Goal: Information Seeking & Learning: Find specific fact

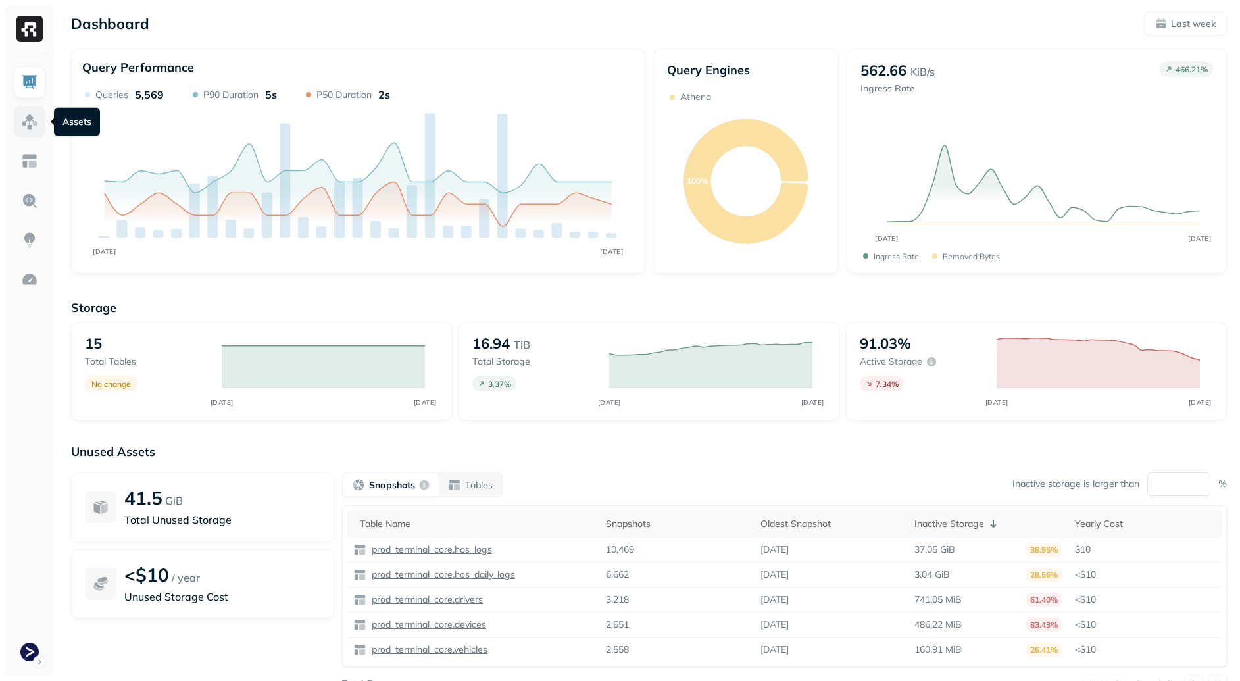
click at [40, 118] on link at bounding box center [30, 122] width 32 height 32
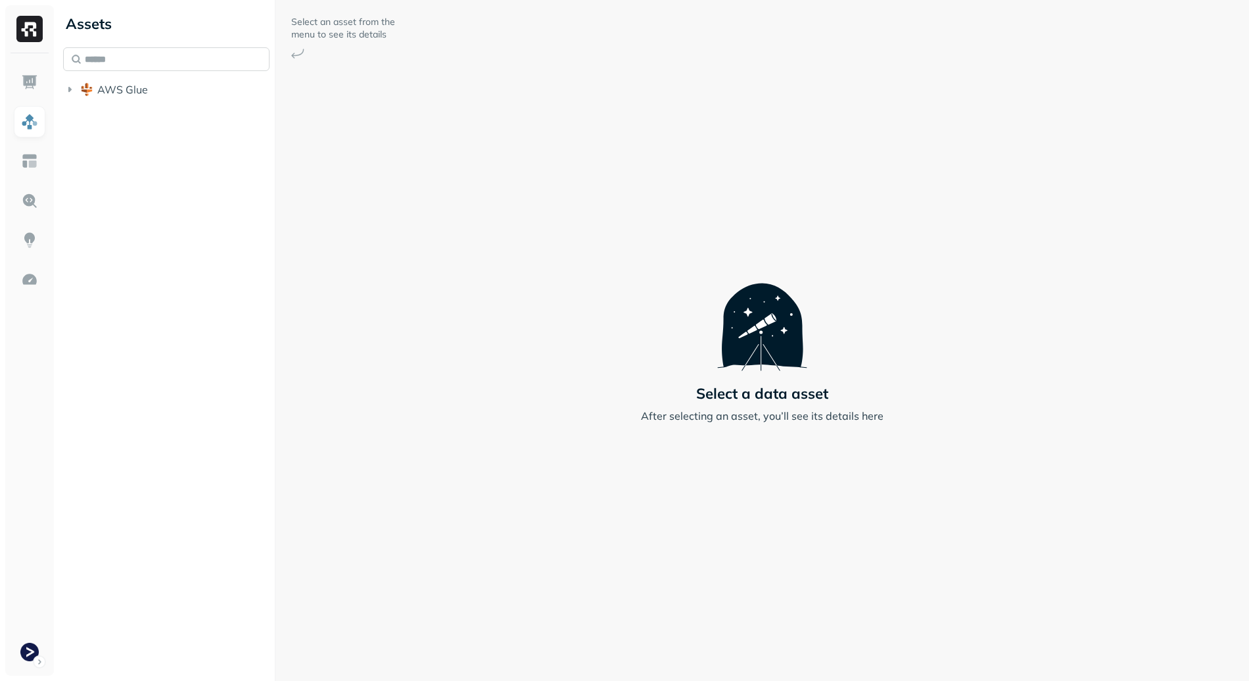
click at [106, 62] on input "text" at bounding box center [166, 59] width 206 height 24
click at [141, 87] on span "AWS Glue" at bounding box center [122, 89] width 51 height 13
click at [169, 116] on span "prod_terminal_core" at bounding box center [157, 114] width 95 height 13
click at [188, 145] on button "Tables ( 13 )" at bounding box center [180, 139] width 182 height 21
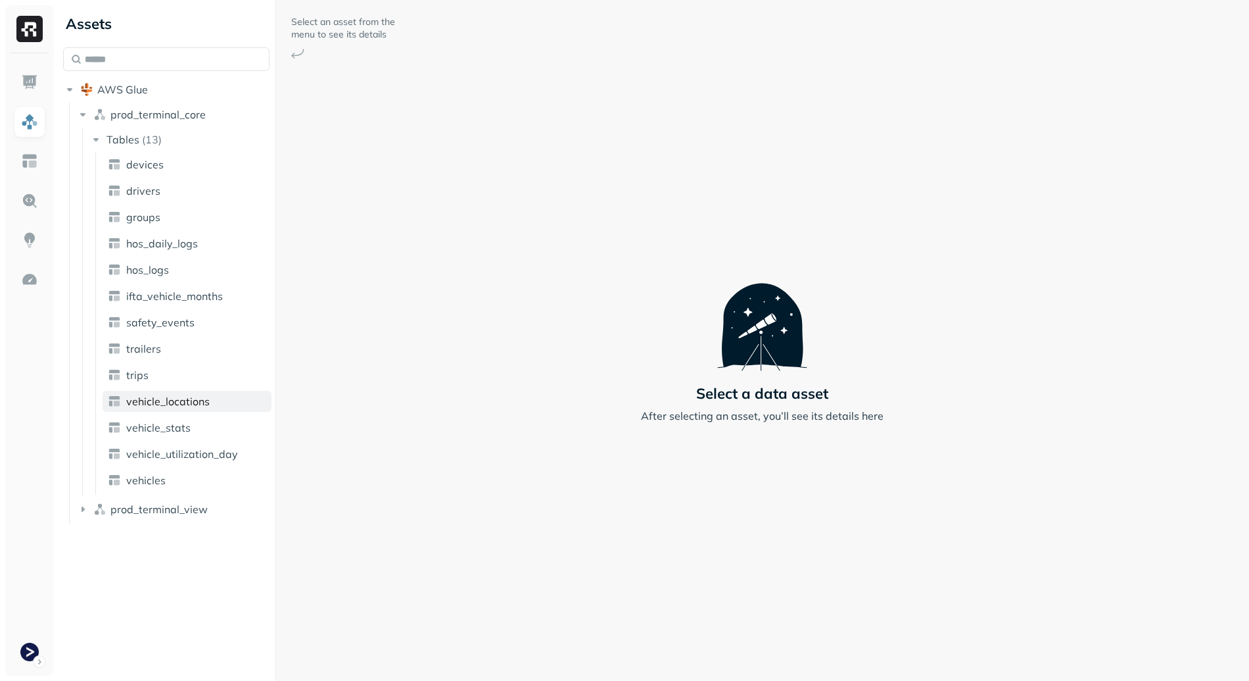
click at [206, 404] on span "vehicle_locations" at bounding box center [168, 401] width 84 height 13
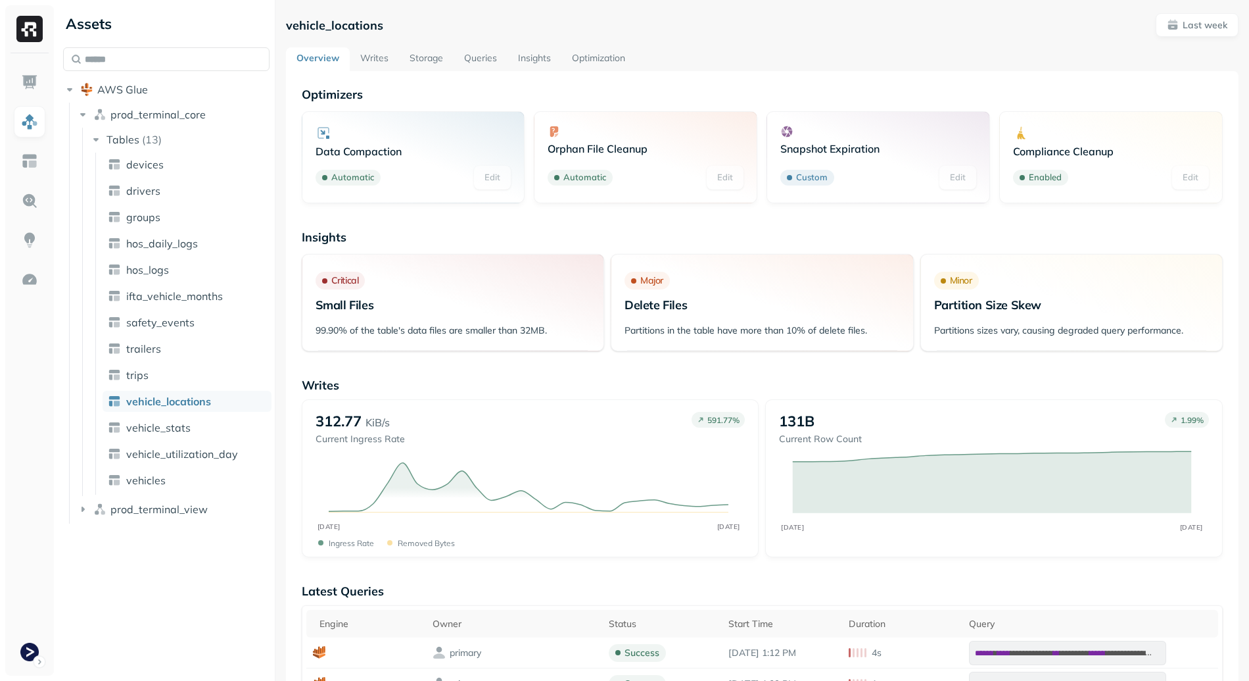
click at [356, 56] on link "Writes" at bounding box center [374, 59] width 49 height 24
click at [456, 65] on link "Queries" at bounding box center [481, 59] width 54 height 24
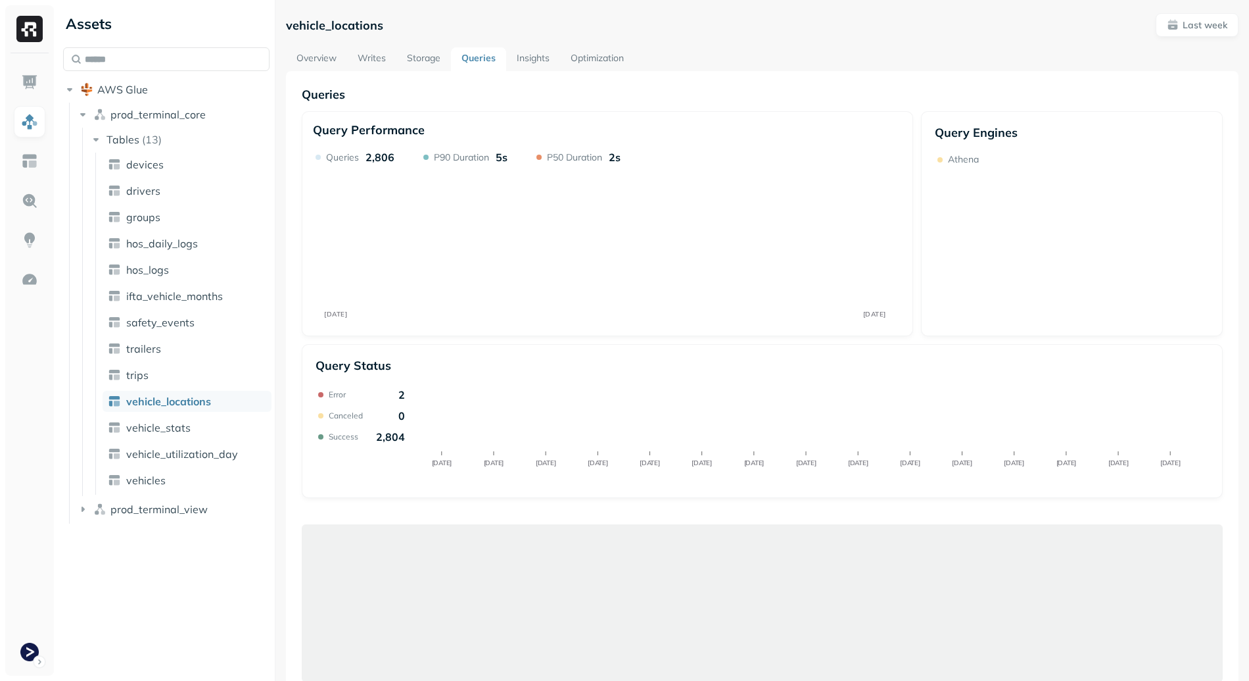
click at [420, 57] on link "Storage" at bounding box center [424, 59] width 55 height 24
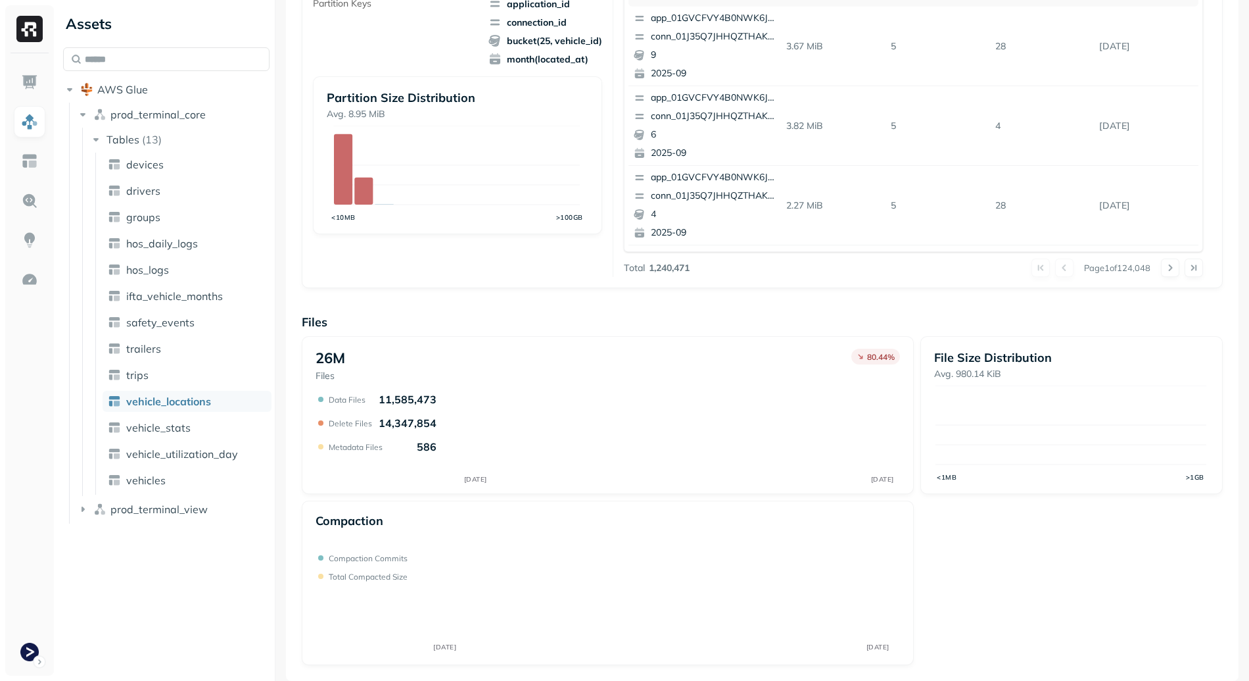
scroll to position [325, 0]
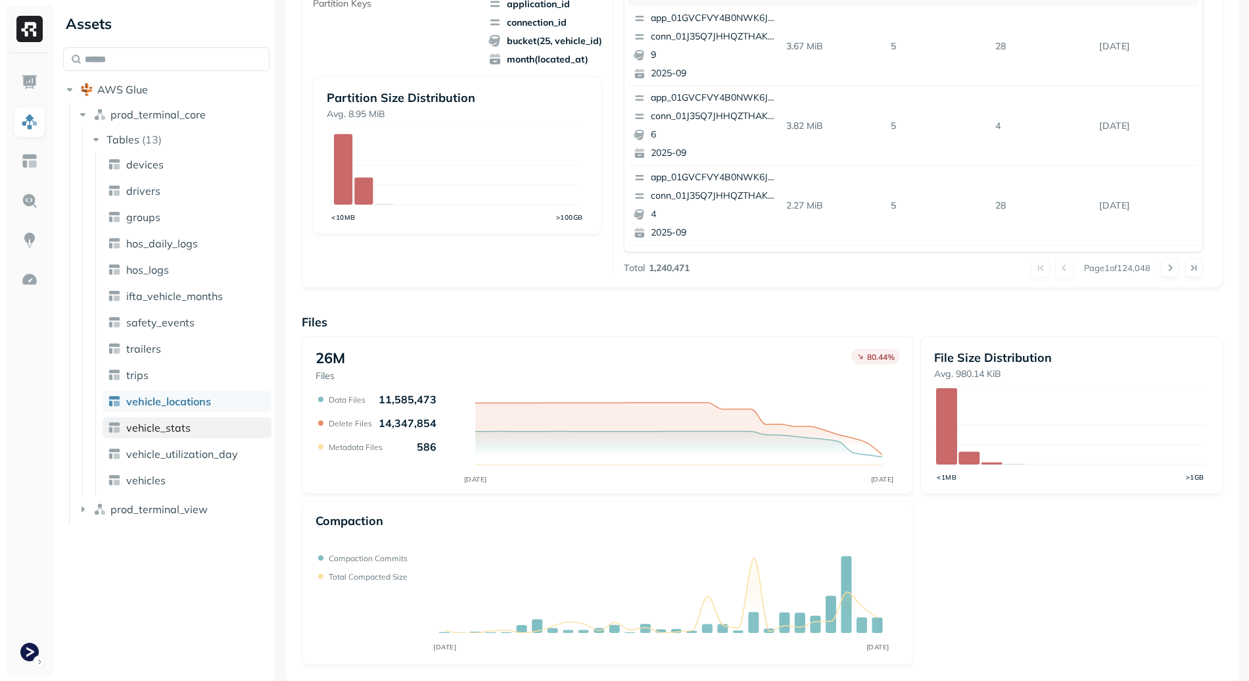
click at [192, 435] on link "vehicle_stats" at bounding box center [187, 427] width 169 height 21
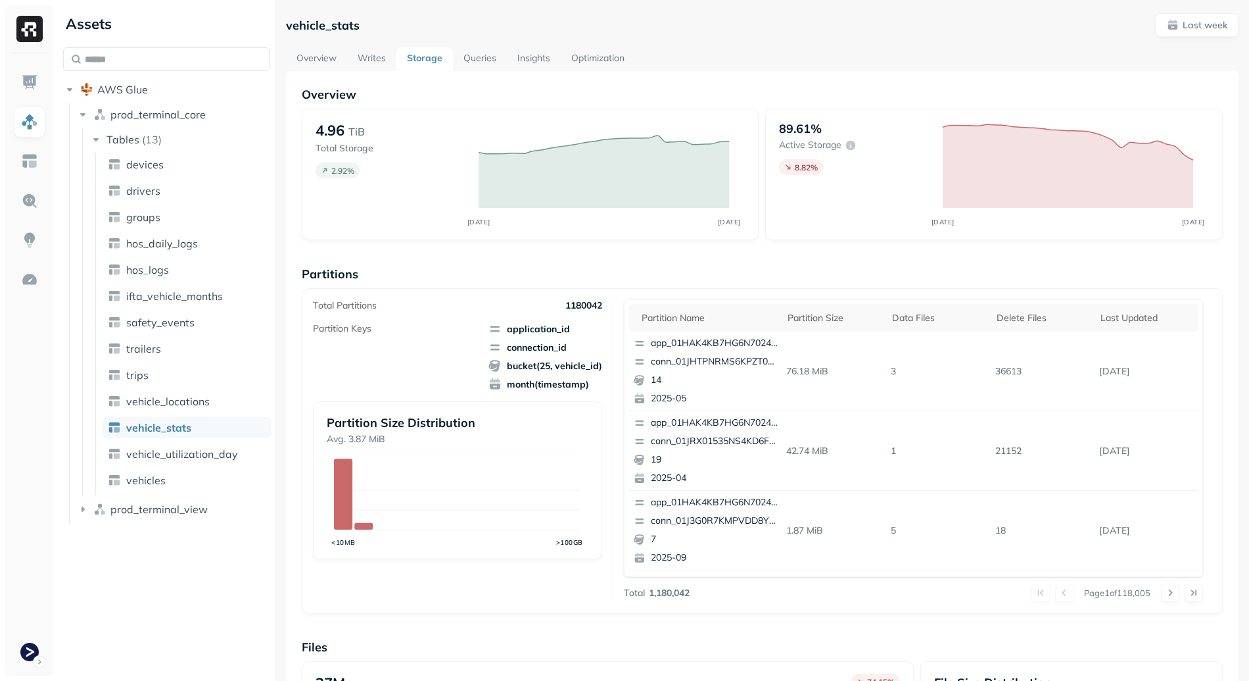
scroll to position [325, 0]
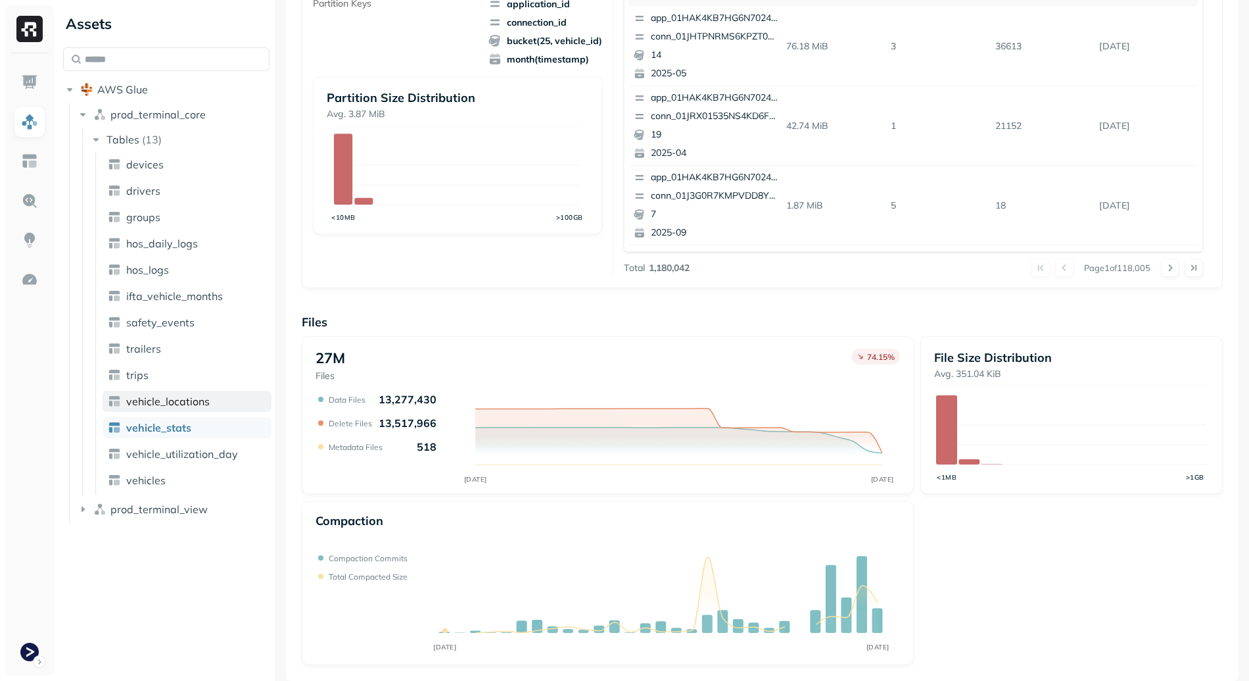
click at [184, 402] on span "vehicle_locations" at bounding box center [168, 401] width 84 height 13
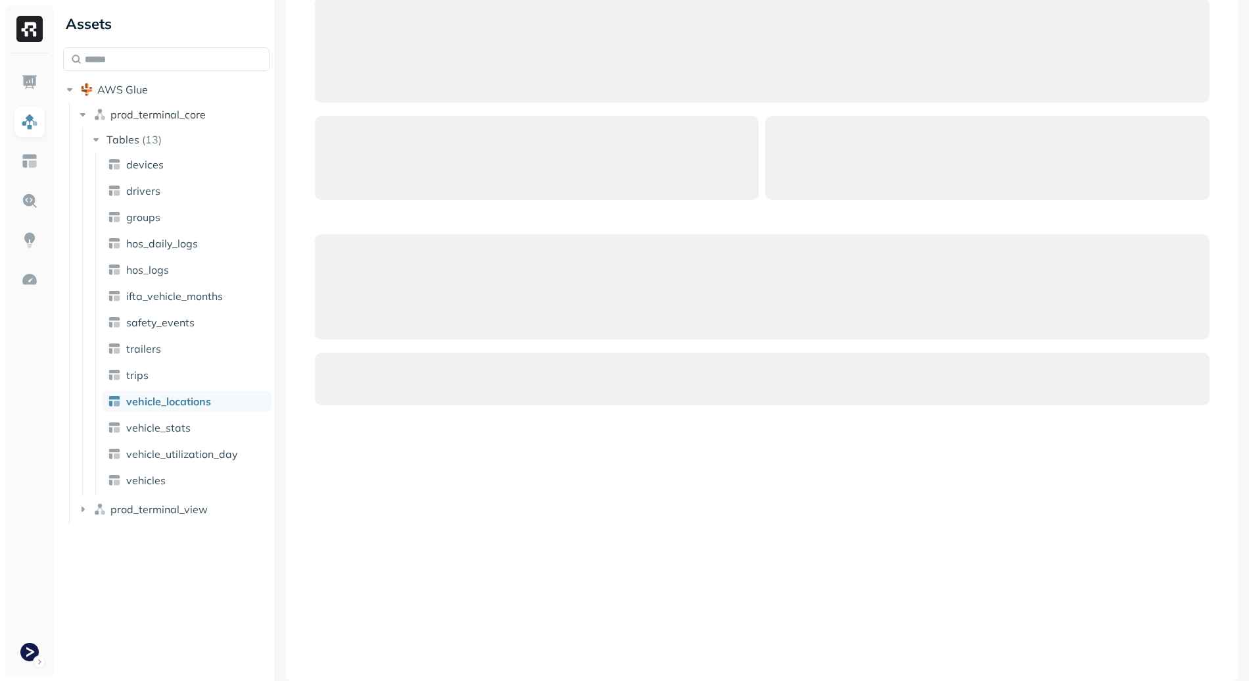
scroll to position [87, 0]
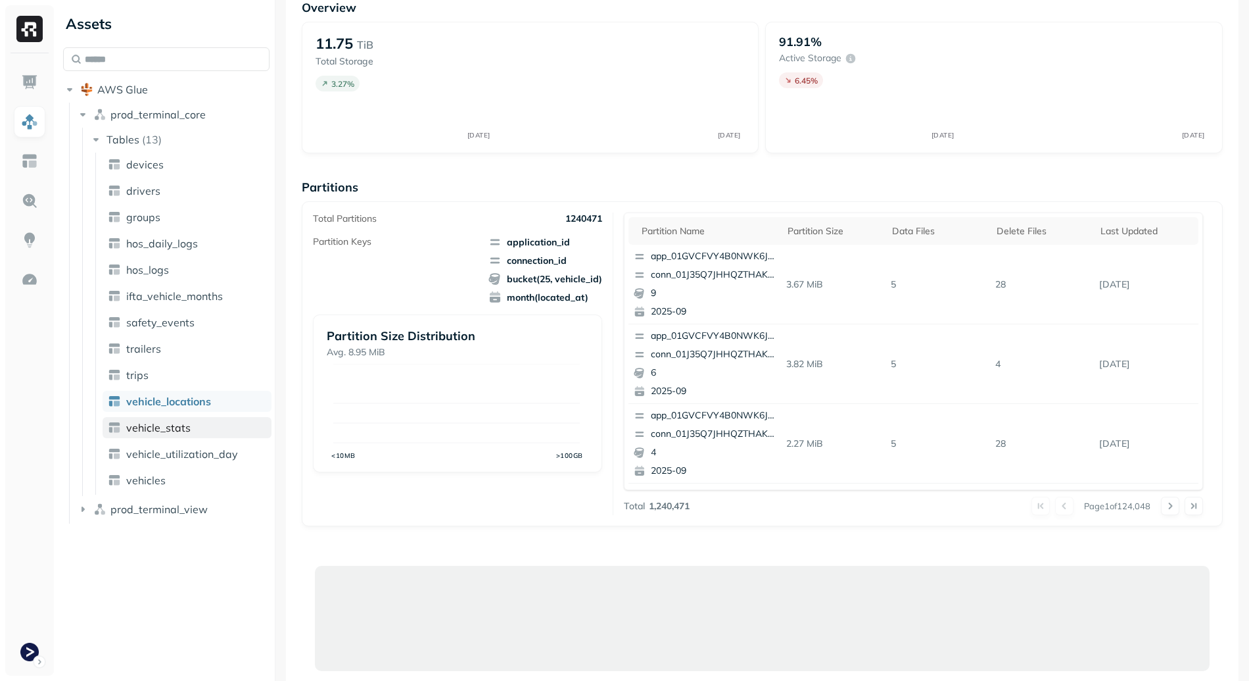
click at [185, 420] on link "vehicle_stats" at bounding box center [187, 427] width 169 height 21
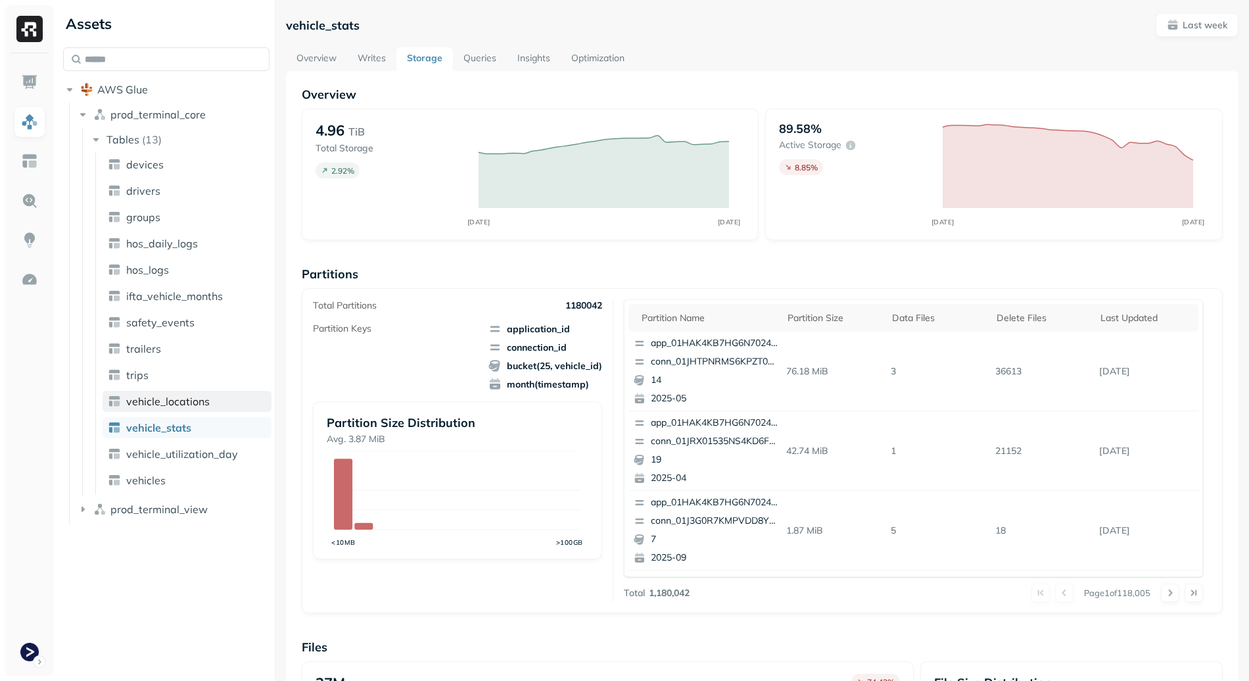
click at [211, 403] on link "vehicle_locations" at bounding box center [187, 401] width 169 height 21
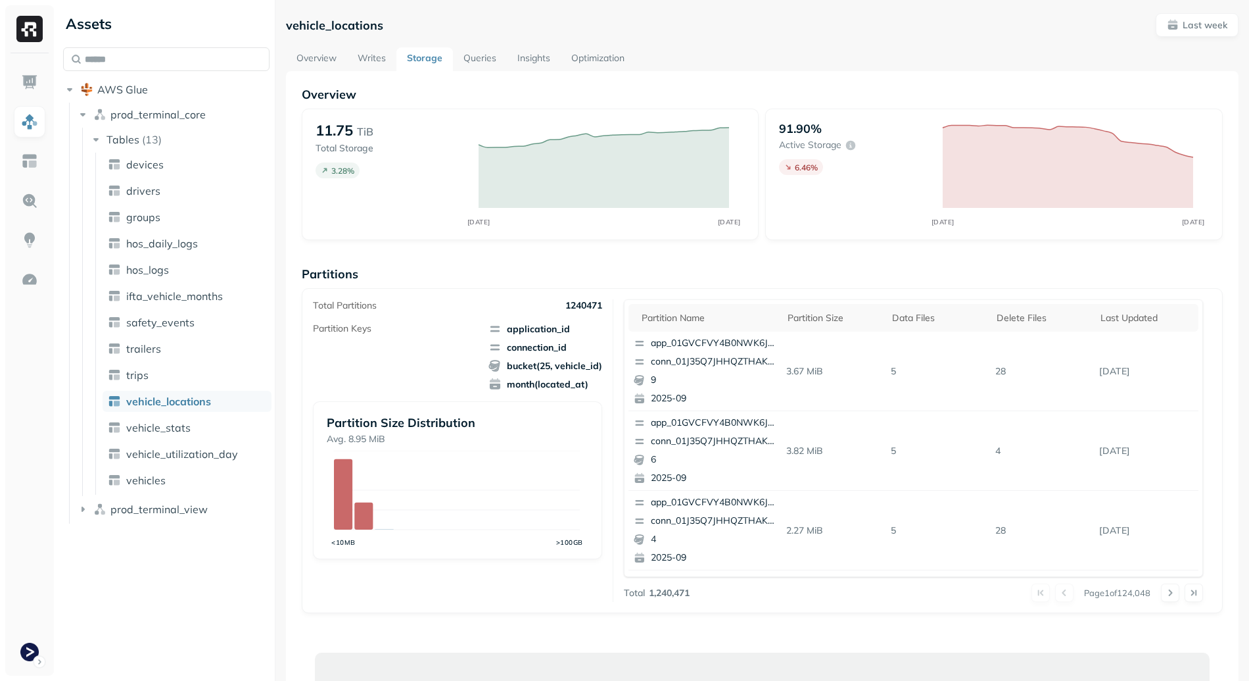
click at [328, 58] on link "Overview" at bounding box center [316, 59] width 61 height 24
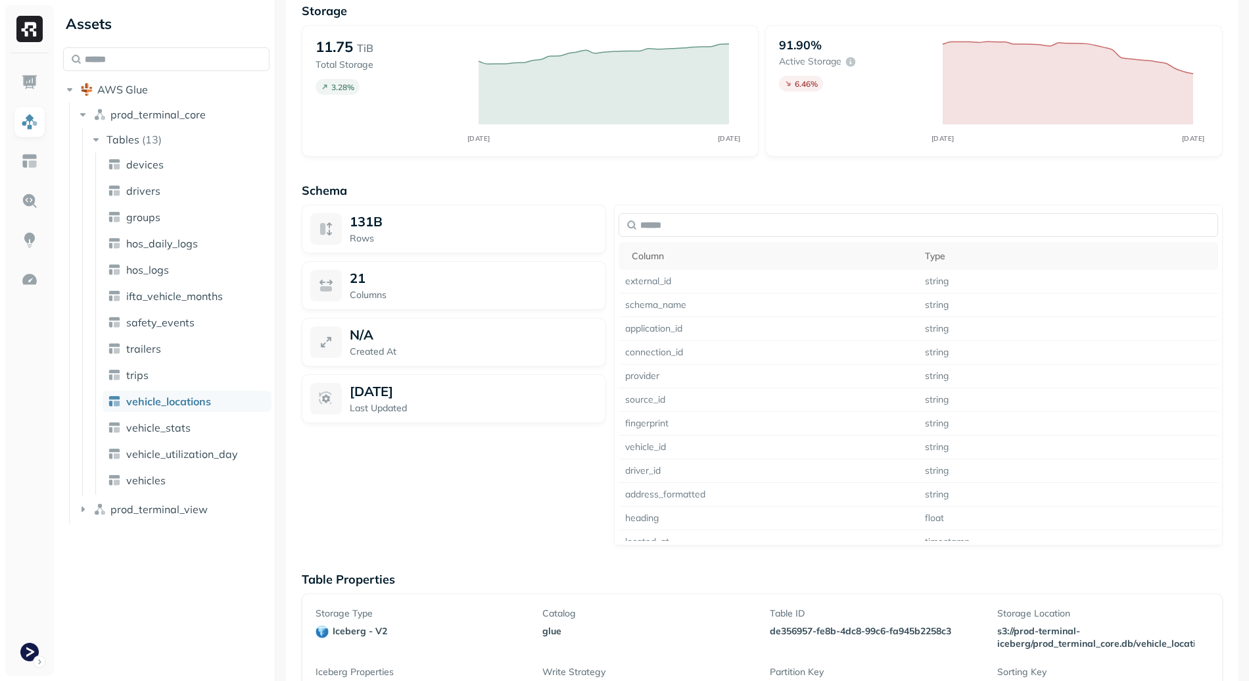
scroll to position [969, 0]
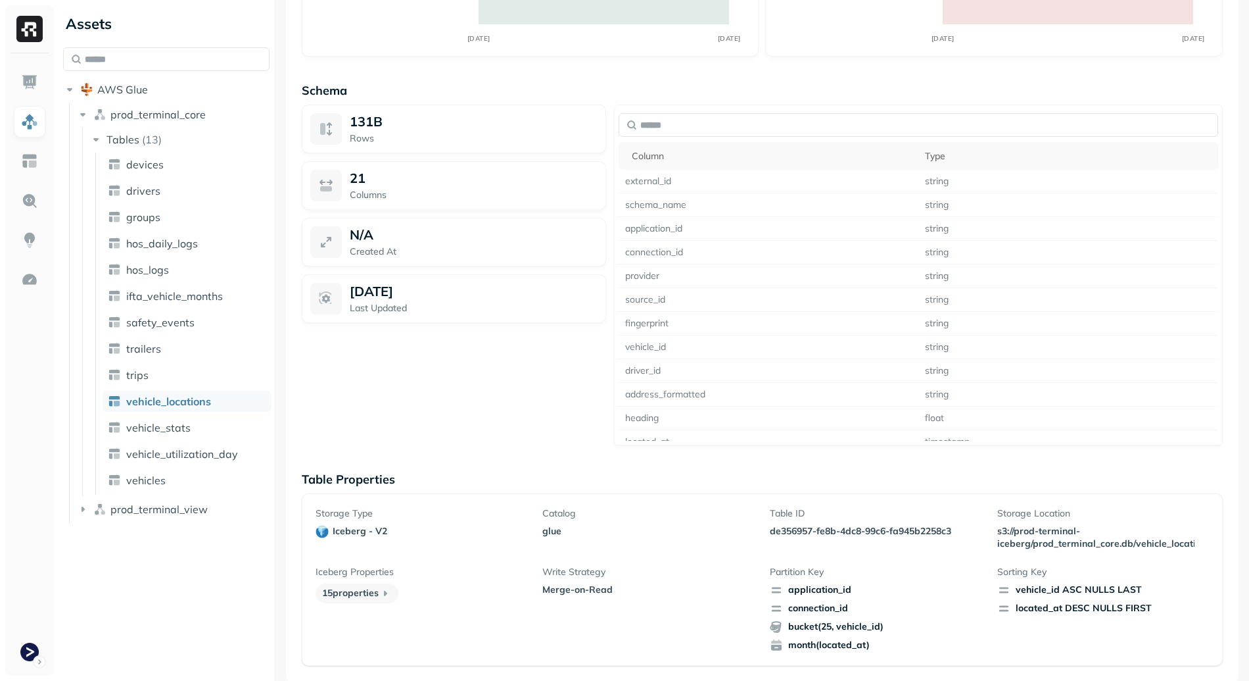
click at [778, 528] on p "de356957-fe8b-4dc8-99c6-fa945b2258c3" at bounding box center [876, 531] width 212 height 12
drag, startPoint x: 778, startPoint y: 528, endPoint x: 925, endPoint y: 531, distance: 147.3
click at [925, 532] on p "de356957-fe8b-4dc8-99c6-fa945b2258c3" at bounding box center [876, 531] width 212 height 12
copy p "de356957-fe8b-4dc8-99c6-fa945b2258c3"
click at [493, 424] on div "131B Rows 21 Columns N/A Created At [DATE] Last Updated" at bounding box center [454, 275] width 304 height 341
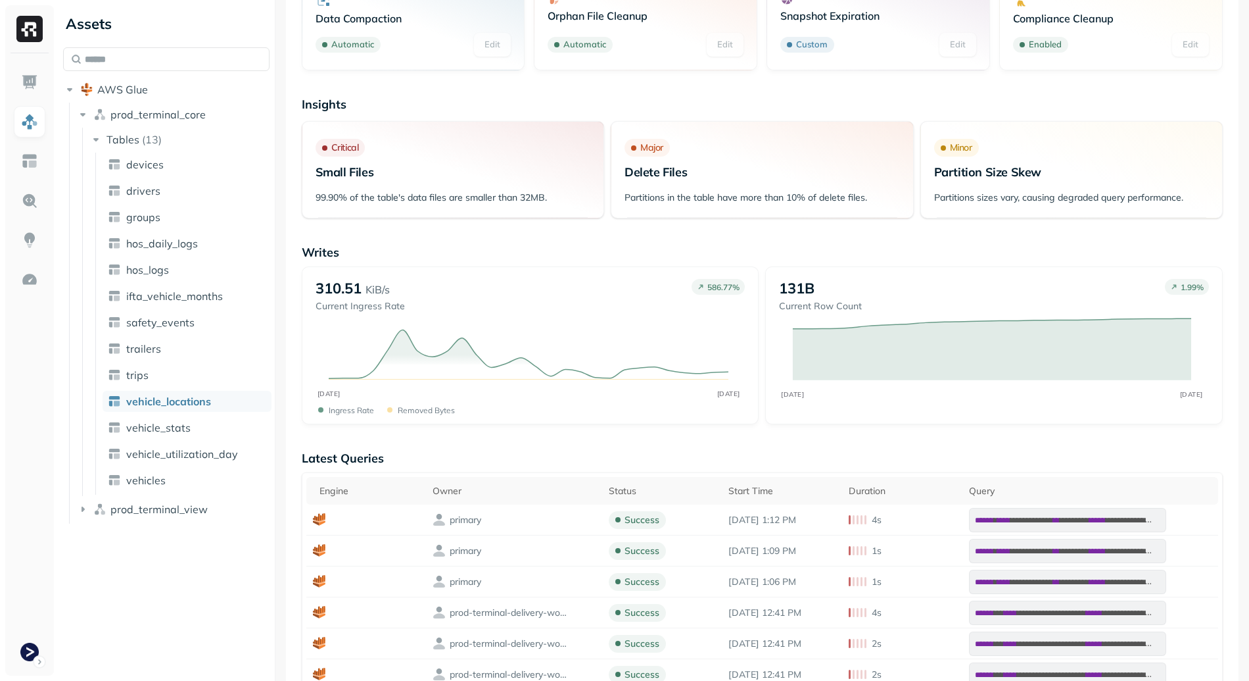
scroll to position [0, 0]
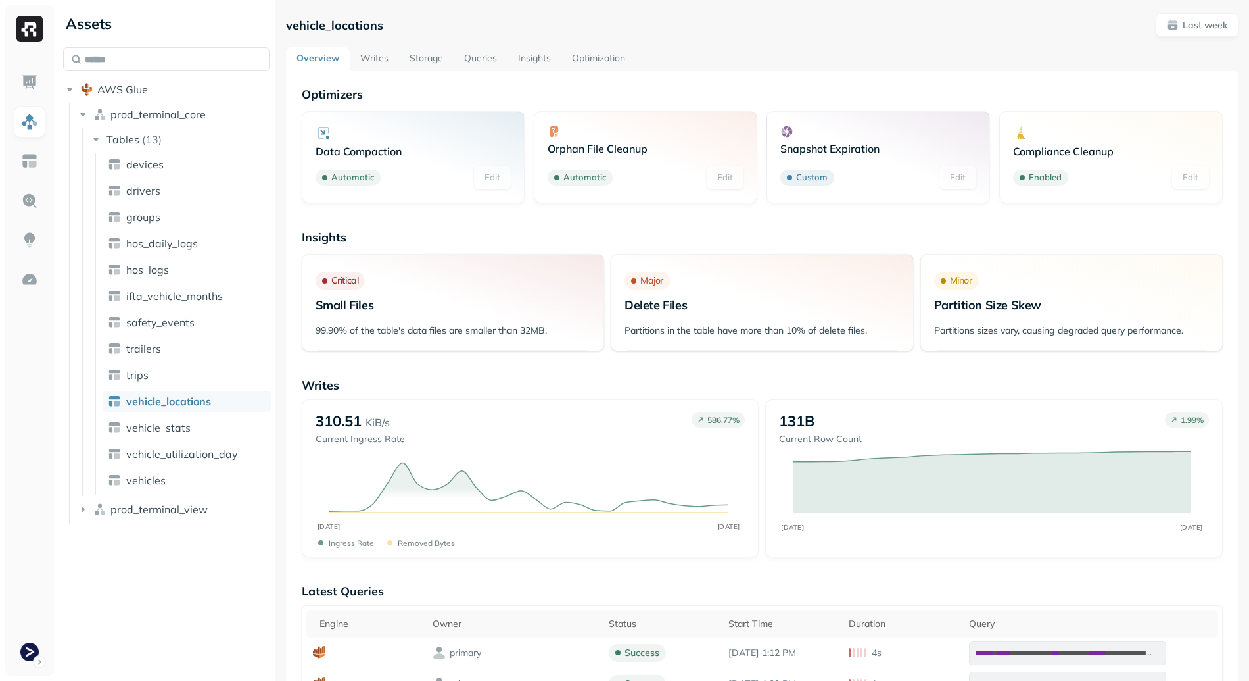
click at [443, 61] on link "Storage" at bounding box center [426, 59] width 55 height 24
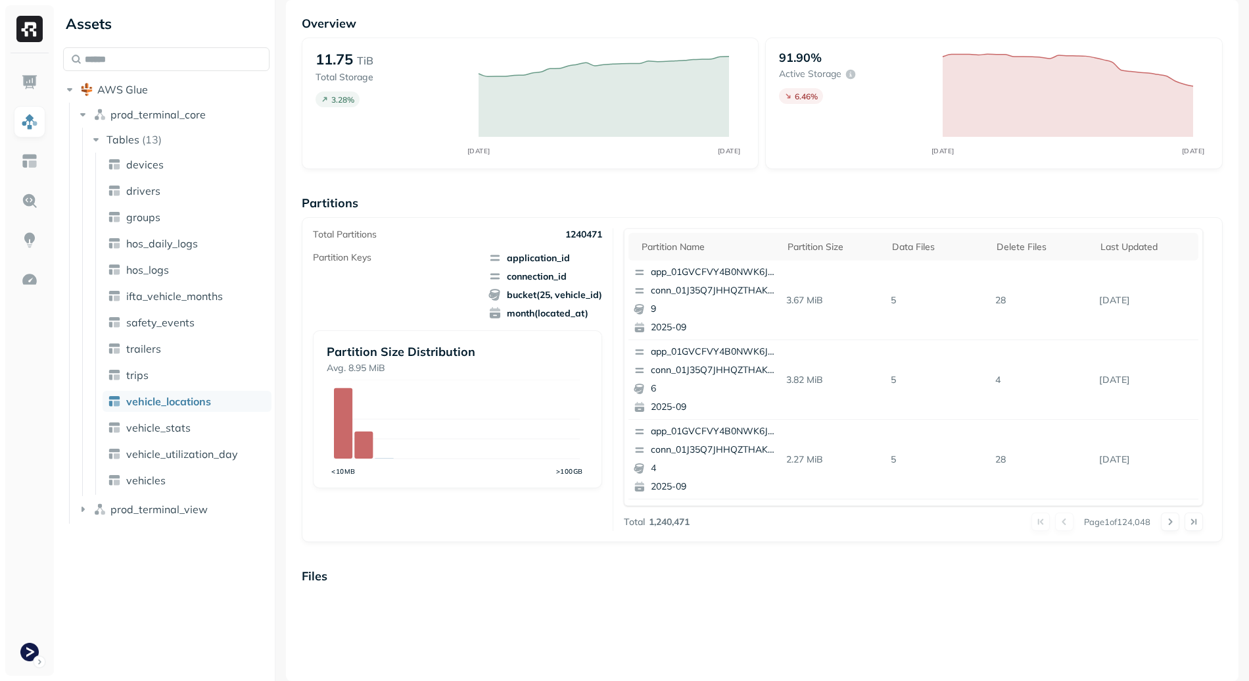
scroll to position [71, 0]
